Goal: Check status: Check status

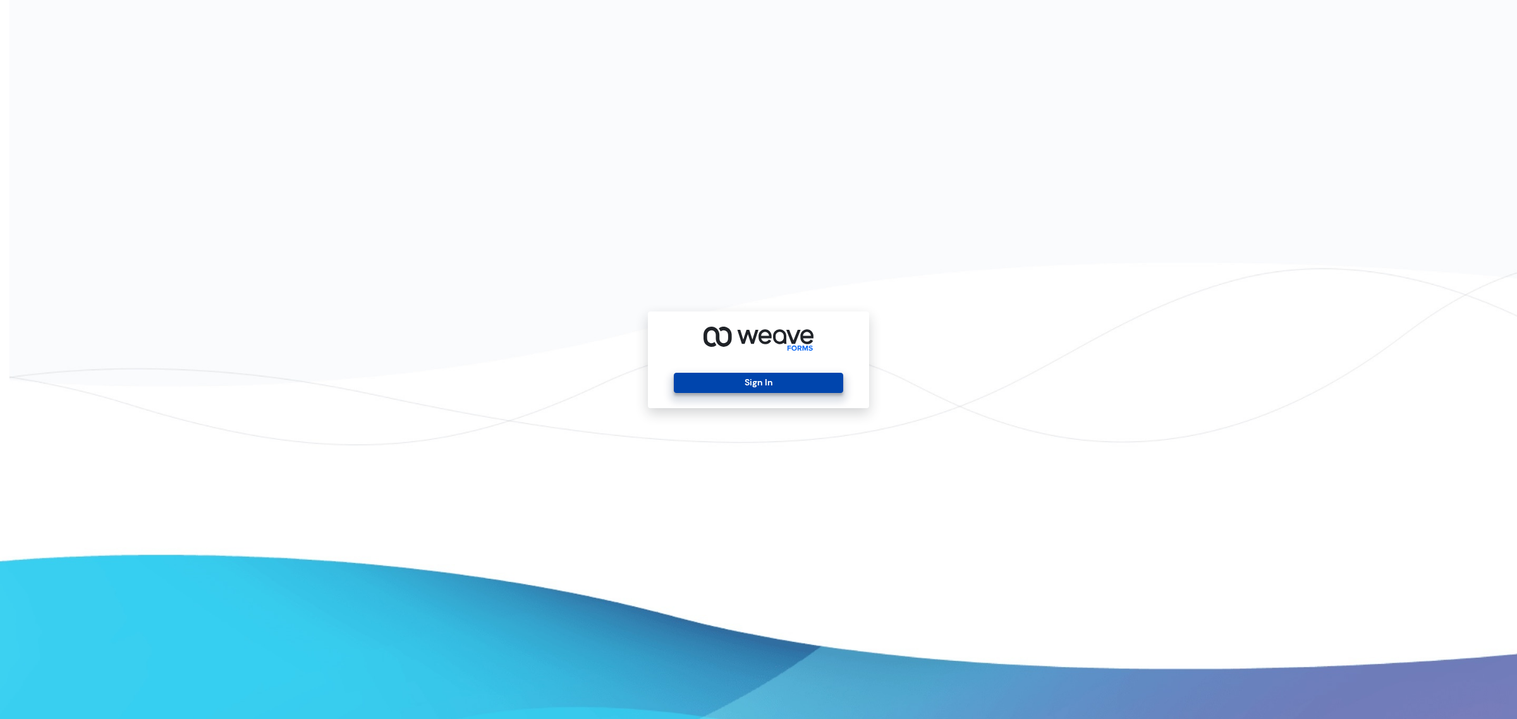
click at [727, 373] on button "Sign In" at bounding box center [758, 383] width 169 height 20
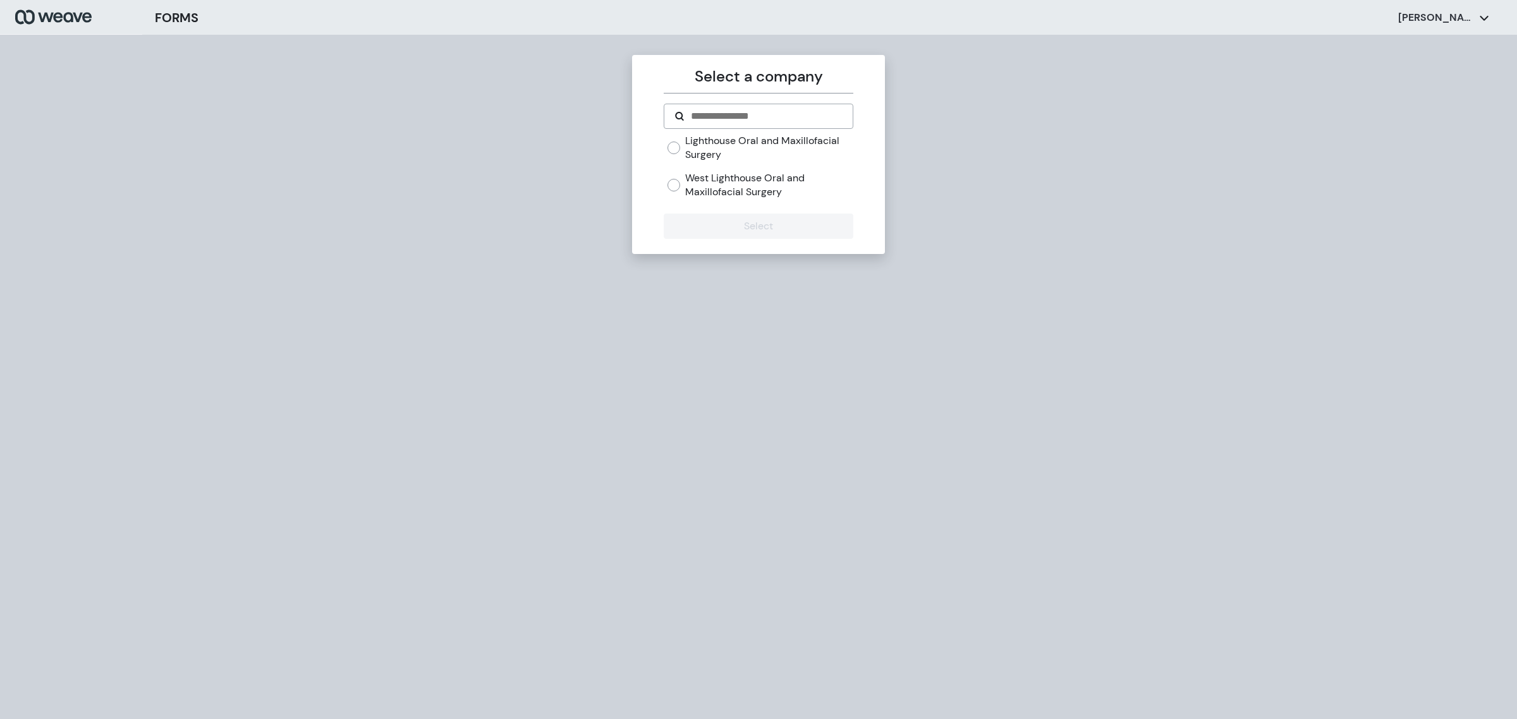
click at [713, 168] on div "Lighthouse Oral and Maxillofacial Surgery West Lighthouse Oral and Maxillofacia…" at bounding box center [759, 166] width 185 height 64
click at [699, 178] on label "West Lighthouse Oral and Maxillofacial Surgery" at bounding box center [768, 184] width 167 height 27
click at [714, 222] on button "Select" at bounding box center [758, 226] width 189 height 25
